Goal: Task Accomplishment & Management: Use online tool/utility

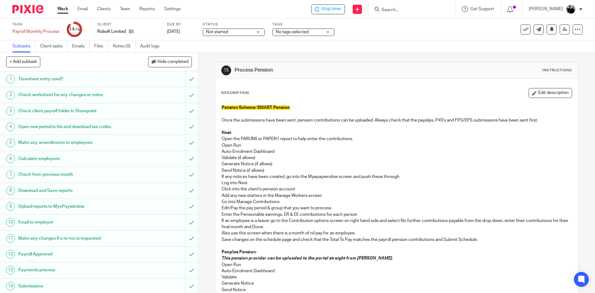
scroll to position [33, 0]
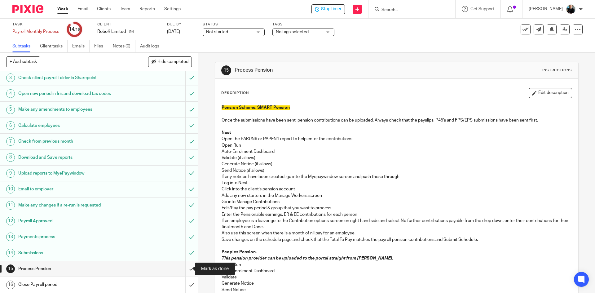
click at [183, 268] on input "submit" at bounding box center [99, 268] width 198 height 15
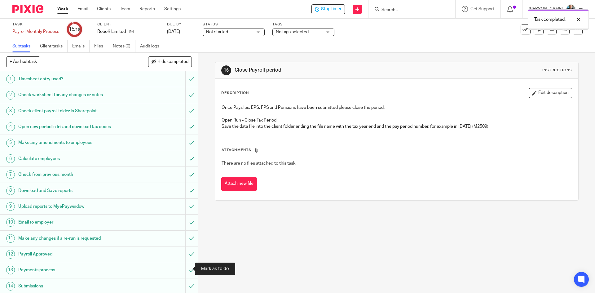
scroll to position [33, 0]
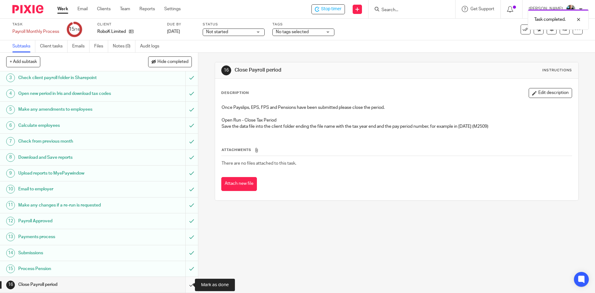
click at [186, 285] on input "submit" at bounding box center [99, 284] width 198 height 15
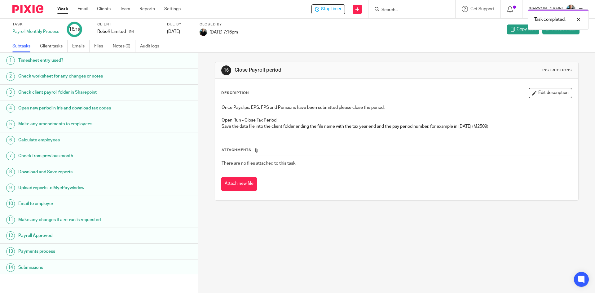
click at [336, 10] on div "Task completed." at bounding box center [442, 18] width 291 height 24
click at [585, 11] on div "[PERSON_NAME] My profile Email integration Logout" at bounding box center [555, 9] width 66 height 18
click at [582, 10] on div at bounding box center [581, 9] width 4 height 4
click at [553, 42] on span "Logout" at bounding box center [554, 43] width 14 height 4
